Goal: Task Accomplishment & Management: Manage account settings

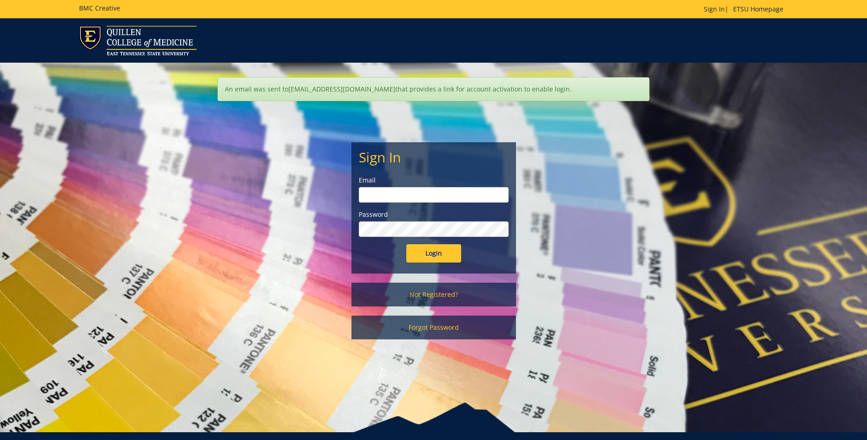
click at [420, 197] on input "email" at bounding box center [434, 195] width 150 height 16
type input "ABCLARK2@ETSU.EDU"
click at [406, 244] on input "Login" at bounding box center [433, 253] width 55 height 18
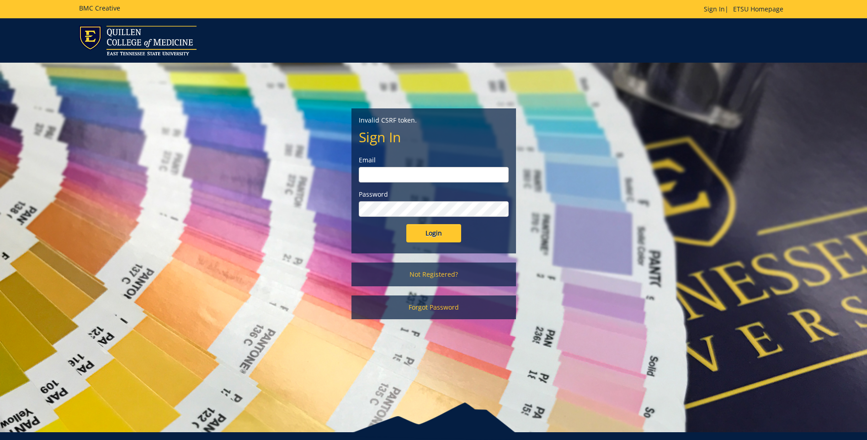
click at [391, 175] on input "email" at bounding box center [434, 175] width 150 height 16
type input "[EMAIL_ADDRESS][DOMAIN_NAME]"
click at [433, 235] on input "Login" at bounding box center [433, 233] width 55 height 18
click at [426, 235] on input "Login" at bounding box center [433, 233] width 55 height 18
click at [406, 177] on input "[EMAIL_ADDRESS][DOMAIN_NAME]" at bounding box center [434, 175] width 150 height 16
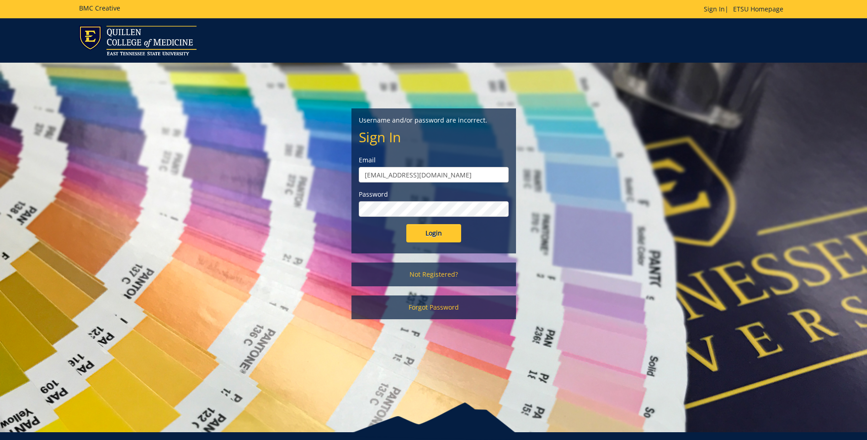
drag, startPoint x: 427, startPoint y: 177, endPoint x: 395, endPoint y: 182, distance: 31.4
click at [395, 182] on input "[EMAIL_ADDRESS][DOMAIN_NAME]" at bounding box center [434, 175] width 150 height 16
click at [419, 172] on input "[EMAIL_ADDRESS][DOMAIN_NAME]" at bounding box center [434, 175] width 150 height 16
drag, startPoint x: 434, startPoint y: 173, endPoint x: 327, endPoint y: 187, distance: 107.4
click at [327, 187] on div "Username and/or password are incorrect. Sign In Email abclark2@etsu.edu Passwor…" at bounding box center [433, 196] width 535 height 266
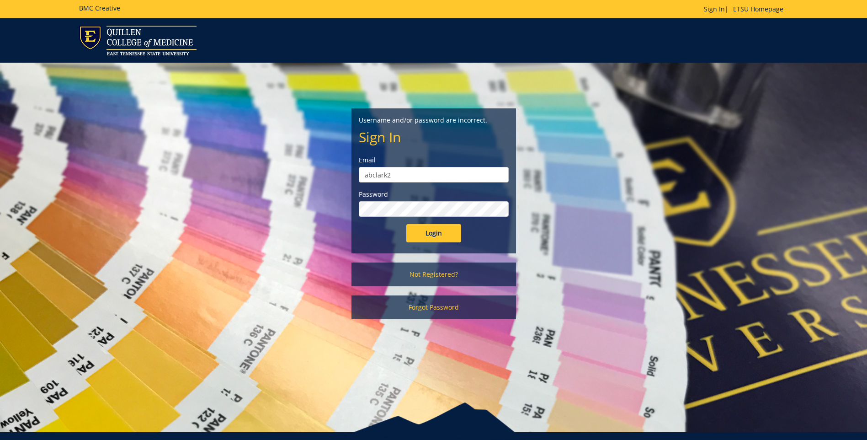
type input "[EMAIL_ADDRESS][DOMAIN_NAME]"
click at [406, 224] on input "Login" at bounding box center [433, 233] width 55 height 18
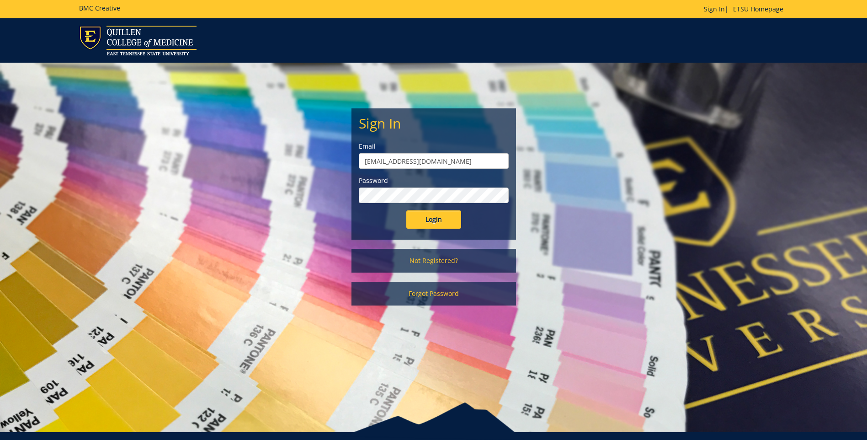
drag, startPoint x: 427, startPoint y: 164, endPoint x: 280, endPoint y: 146, distance: 148.3
click at [280, 146] on div "Sign In Email abclark2@etsu.edu Password Login Not Registered? Forgot Password" at bounding box center [433, 189] width 535 height 252
type input "clarkab2@etsu.edu"
click at [406, 210] on input "Login" at bounding box center [433, 219] width 55 height 18
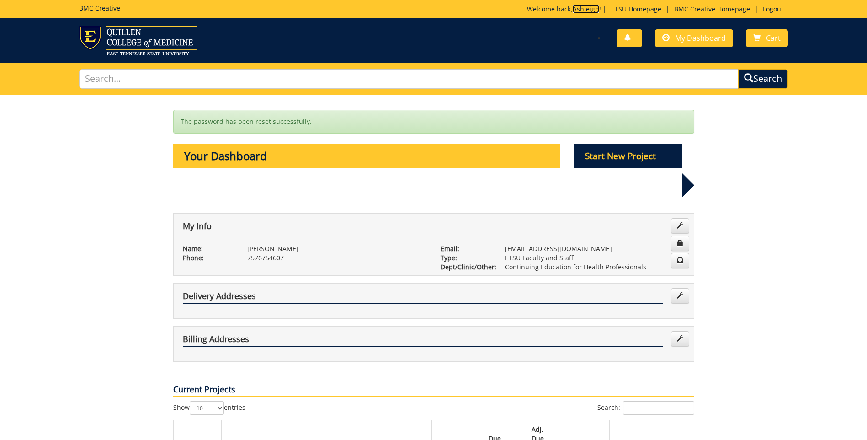
click at [573, 10] on link "Ashleigh" at bounding box center [586, 9] width 27 height 9
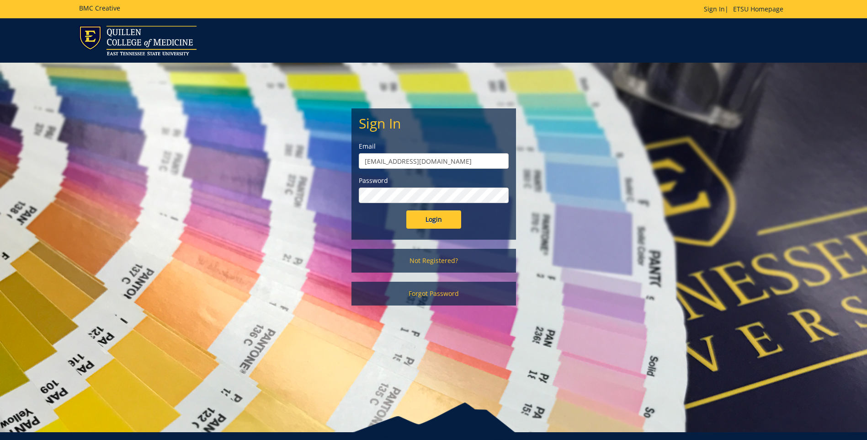
click at [406, 210] on input "Login" at bounding box center [433, 219] width 55 height 18
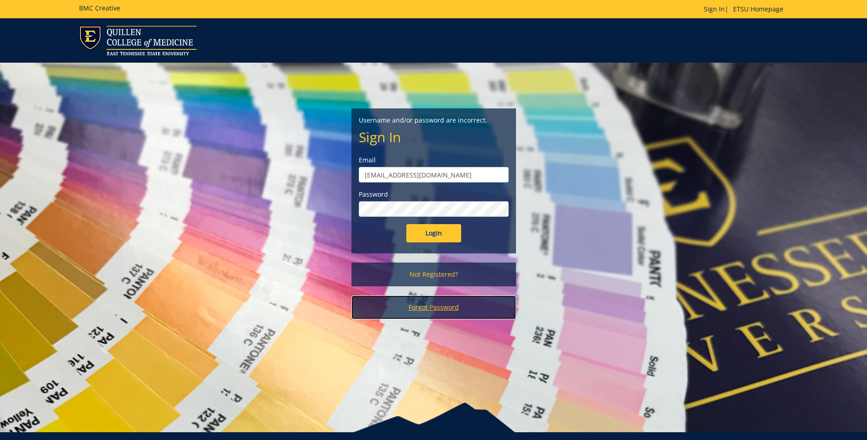
click at [443, 309] on link "Forgot Password" at bounding box center [434, 307] width 165 height 24
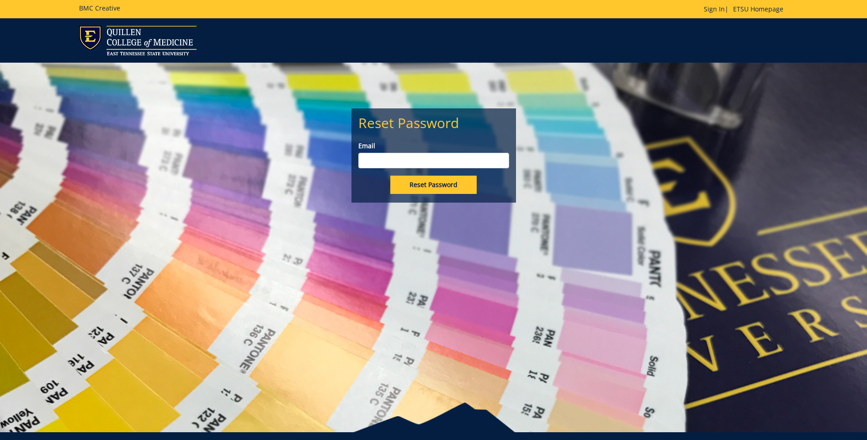
click at [379, 159] on input "Email" at bounding box center [433, 161] width 151 height 16
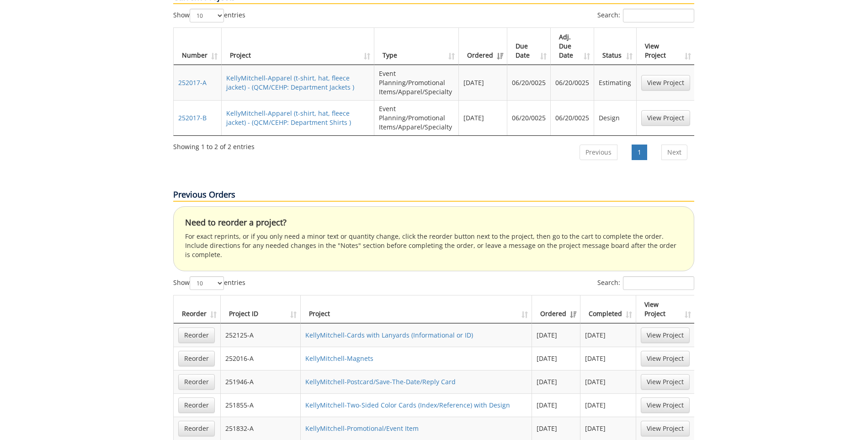
scroll to position [274, 0]
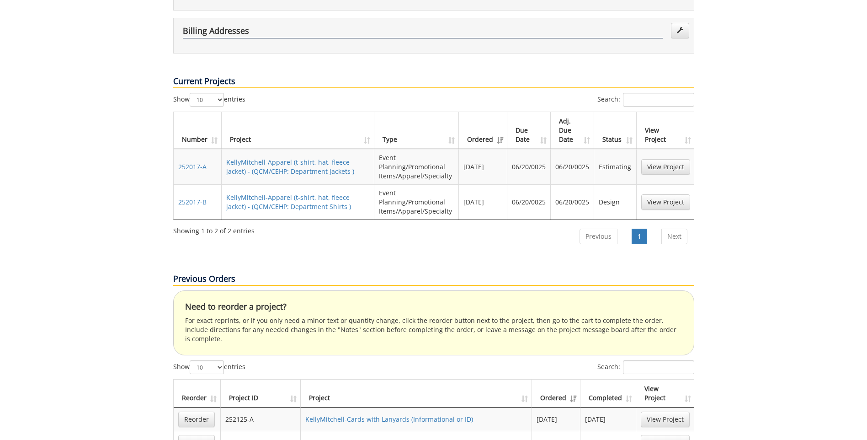
click at [659, 159] on link "View Project" at bounding box center [665, 167] width 49 height 16
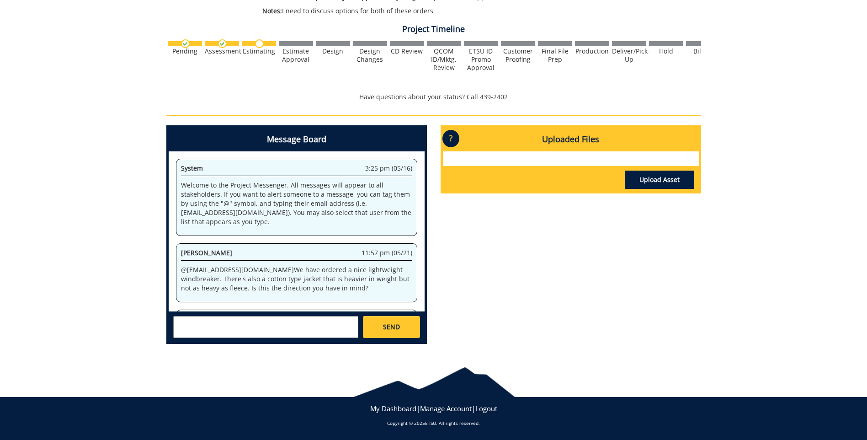
click at [61, 165] on div "252017-A KellyMitchell-Apparel (t-shirt, hat, fleece jacket) [QCM/CEHP: Departm…" at bounding box center [433, 58] width 867 height 587
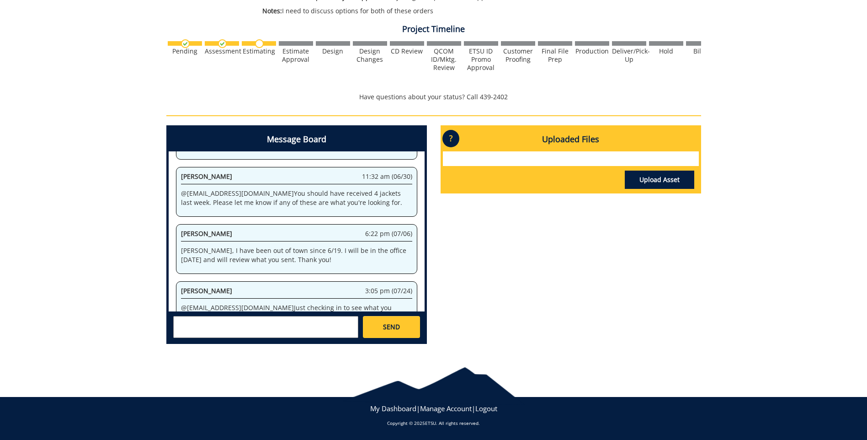
scroll to position [389, 0]
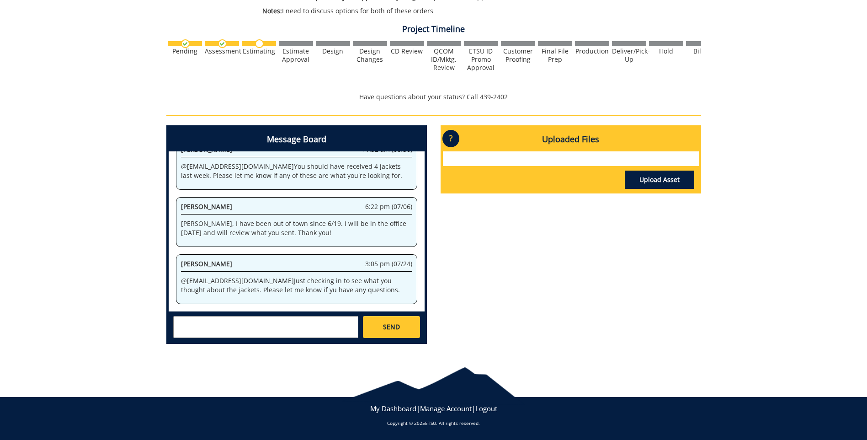
click at [100, 173] on div "252017-A KellyMitchell-Apparel (t-shirt, hat, fleece jacket) [QCM/CEHP: Departm…" at bounding box center [433, 58] width 867 height 587
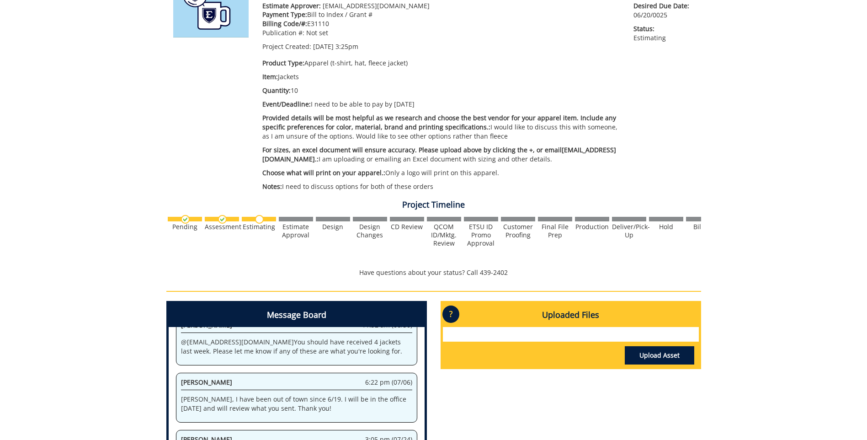
scroll to position [102, 0]
